Goal: Browse casually

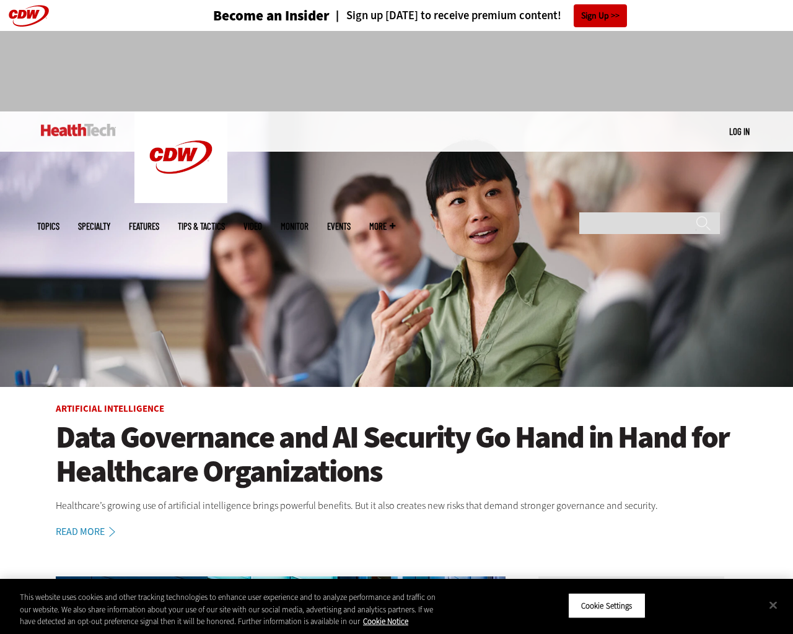
click at [787, 317] on img at bounding box center [396, 250] width 793 height 276
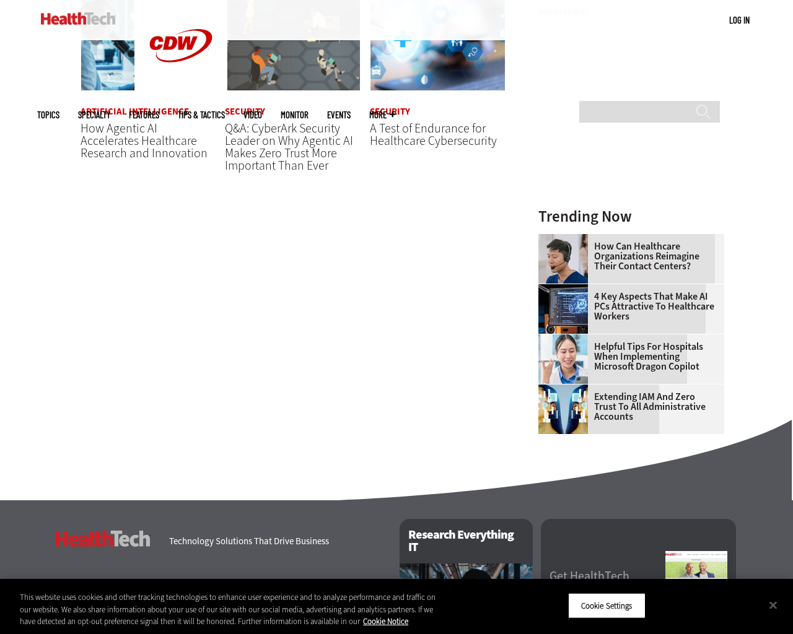
scroll to position [1405, 0]
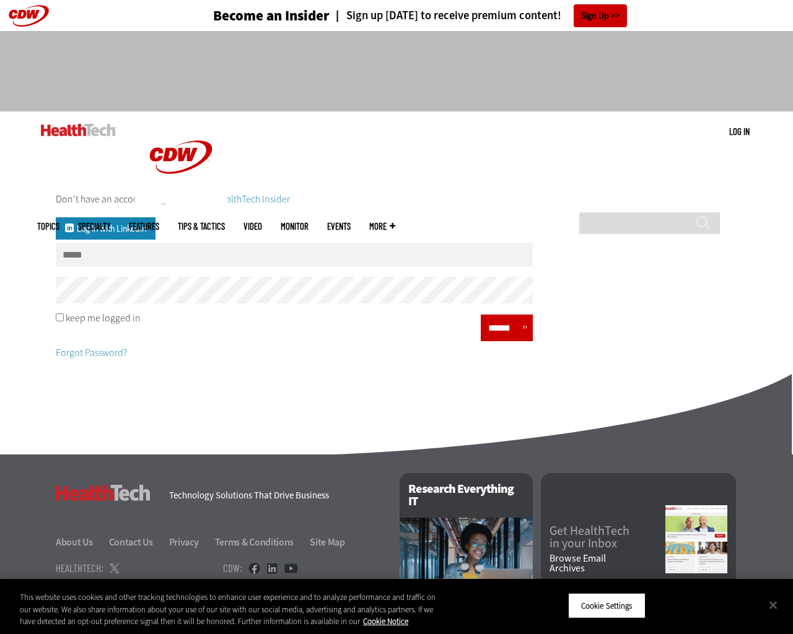
click at [787, 317] on div "Don't have an account? Register to be a HealthTech Insider Log in with Linkedin…" at bounding box center [396, 275] width 793 height 228
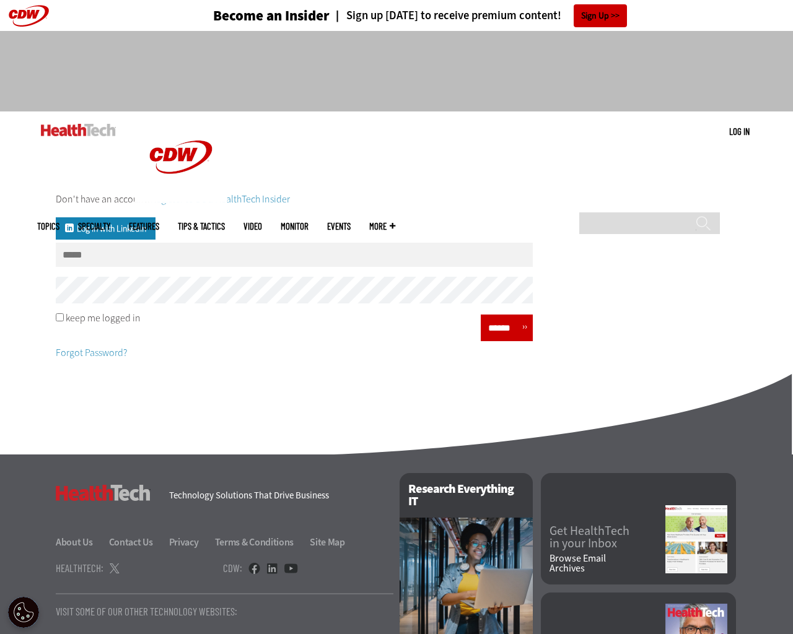
scroll to position [122, 0]
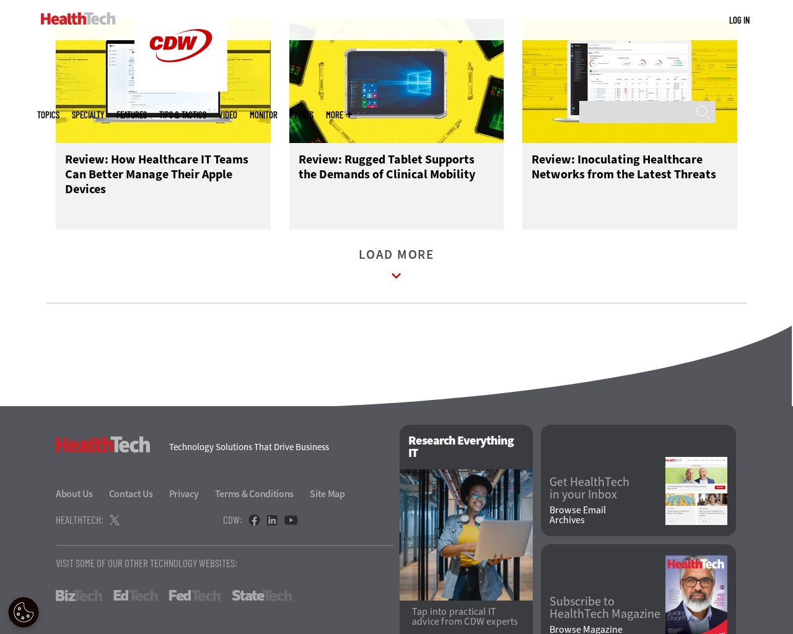
scroll to position [1631, 0]
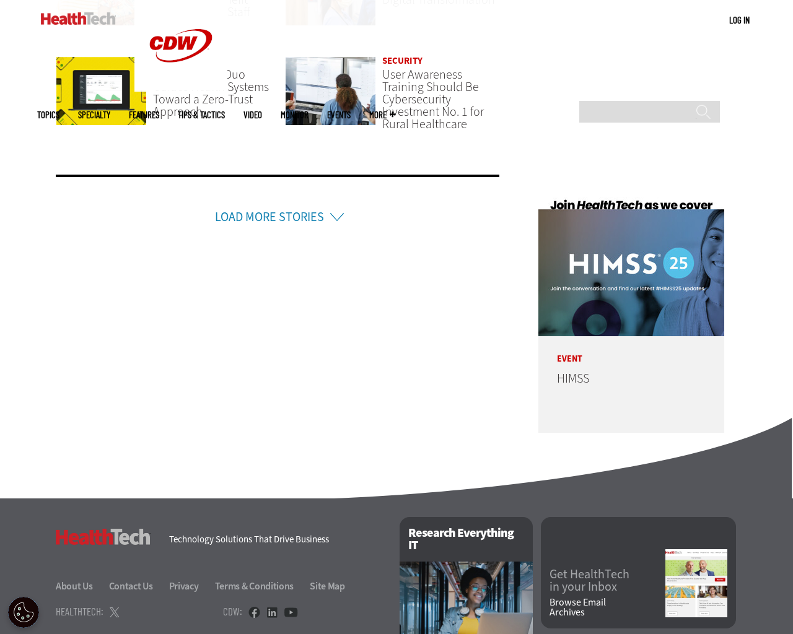
scroll to position [2952, 0]
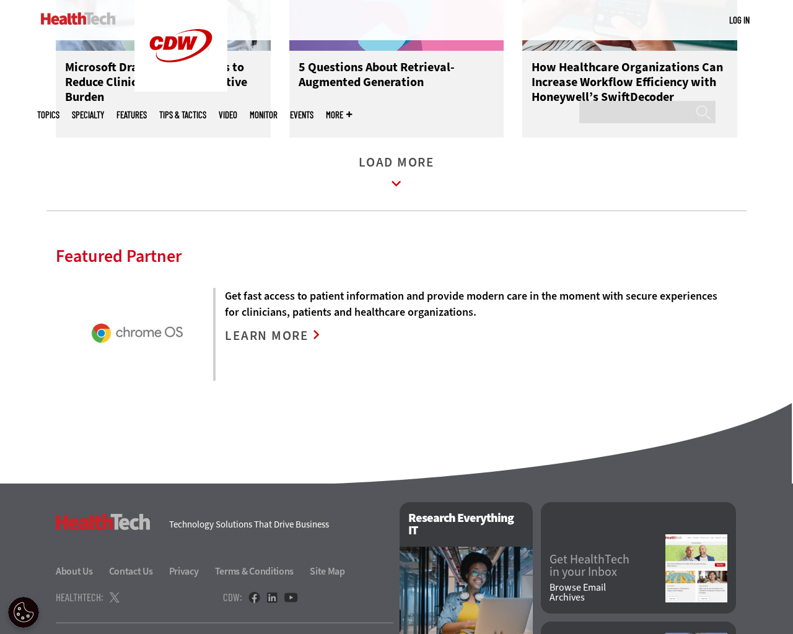
scroll to position [2328, 0]
